Goal: Information Seeking & Learning: Learn about a topic

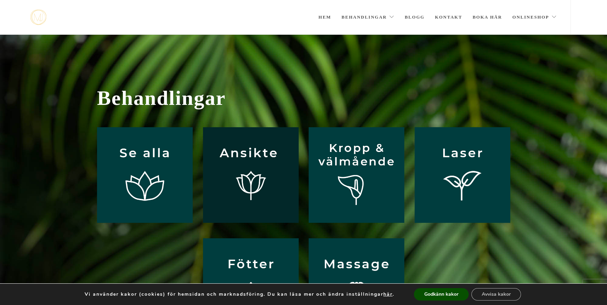
click at [242, 154] on img at bounding box center [251, 175] width 96 height 96
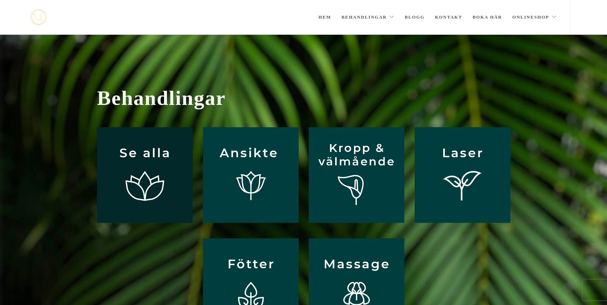
click at [152, 172] on img at bounding box center [145, 175] width 96 height 96
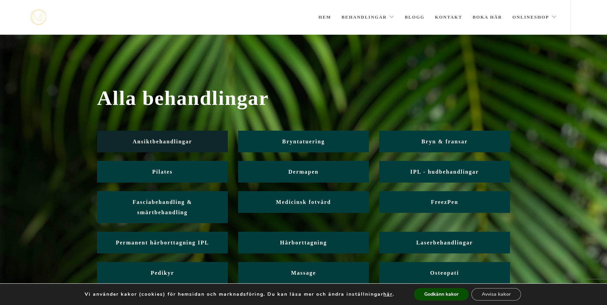
click at [186, 137] on link "Ansiktbehandlingar" at bounding box center [162, 142] width 131 height 22
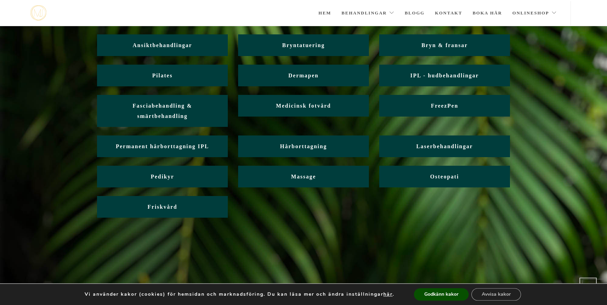
scroll to position [62, 0]
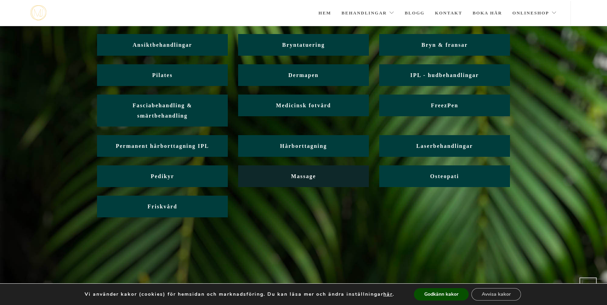
click at [311, 177] on span "Massage" at bounding box center [303, 176] width 25 height 6
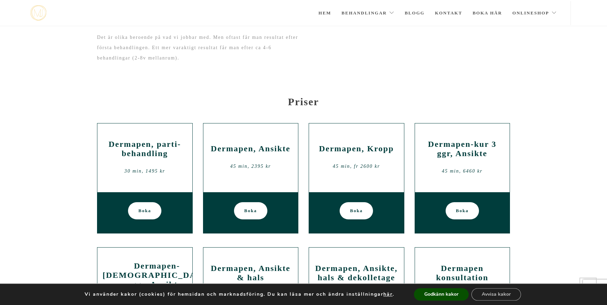
scroll to position [712, 0]
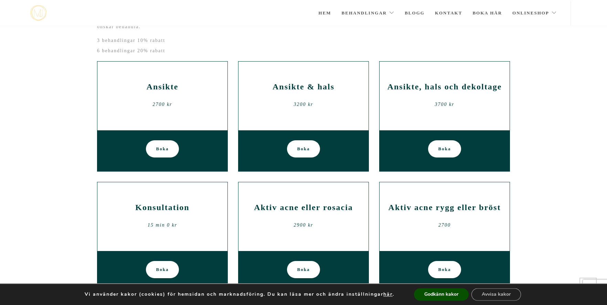
scroll to position [217, 0]
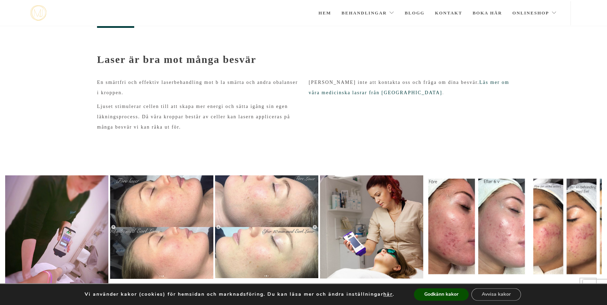
scroll to position [93, 0]
